Goal: Information Seeking & Learning: Learn about a topic

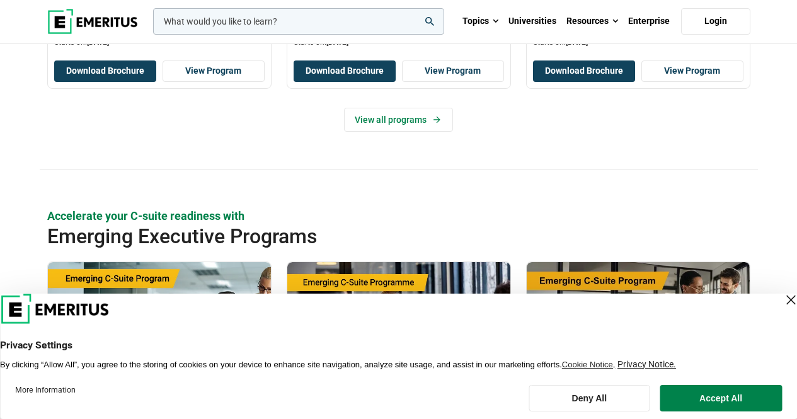
scroll to position [758, 0]
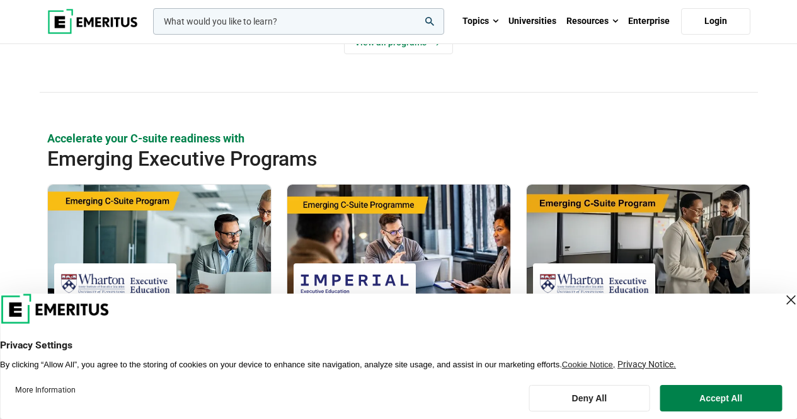
click at [782, 301] on div "Close Layer" at bounding box center [791, 300] width 18 height 18
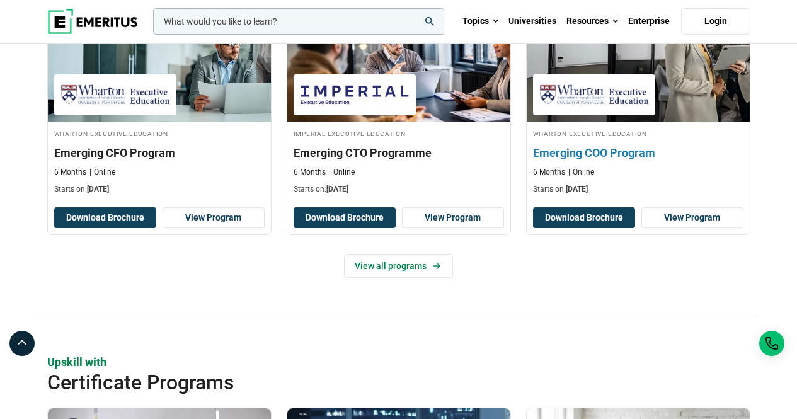
scroll to position [1011, 0]
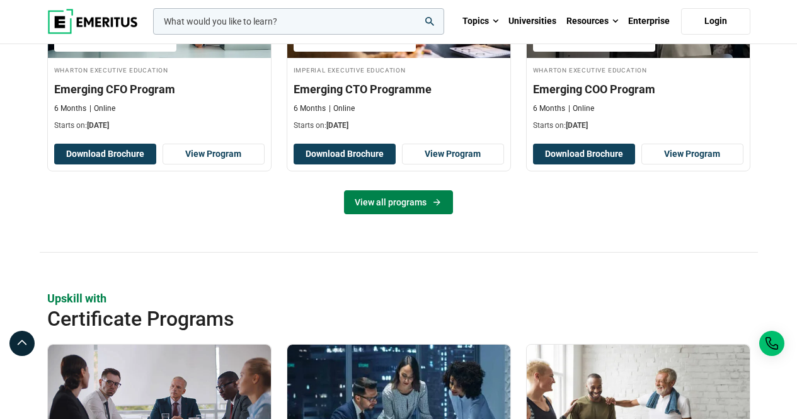
click at [418, 201] on link "View all programs" at bounding box center [398, 202] width 109 height 24
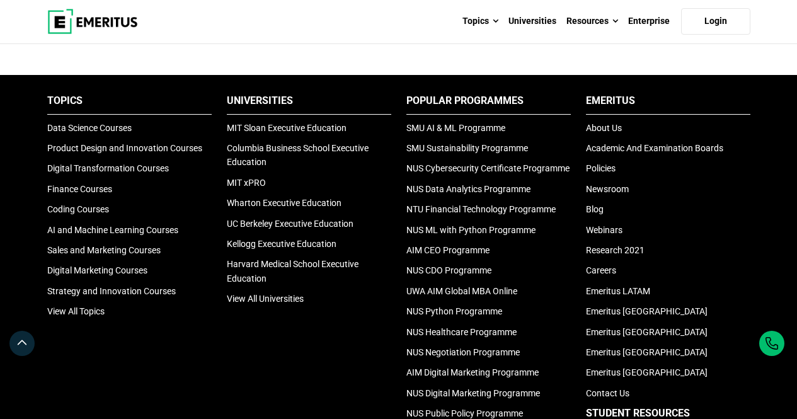
scroll to position [1768, 0]
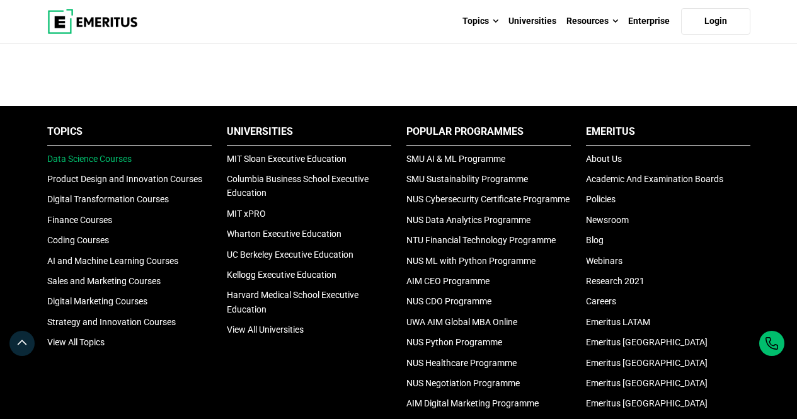
click at [110, 161] on link "Data Science Courses" at bounding box center [89, 159] width 84 height 10
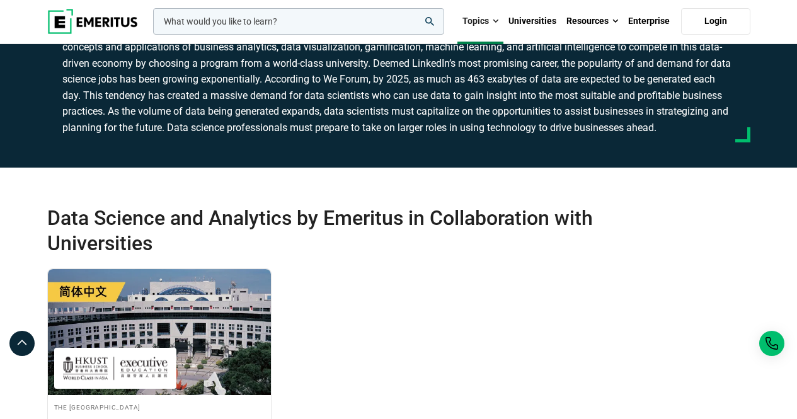
scroll to position [252, 0]
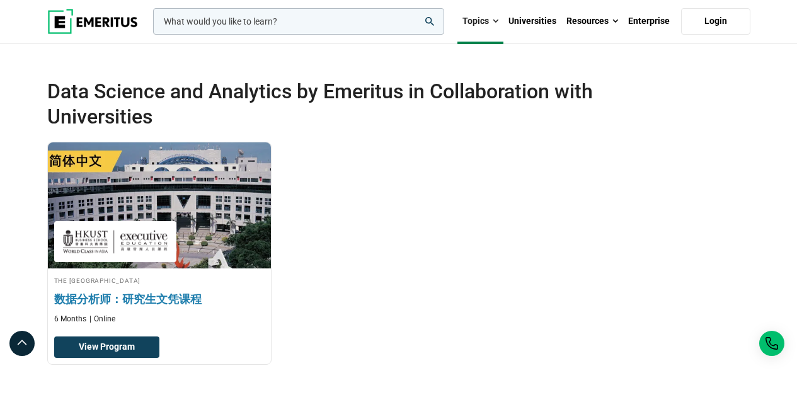
click at [156, 211] on img at bounding box center [159, 205] width 245 height 139
